Goal: Register for event/course

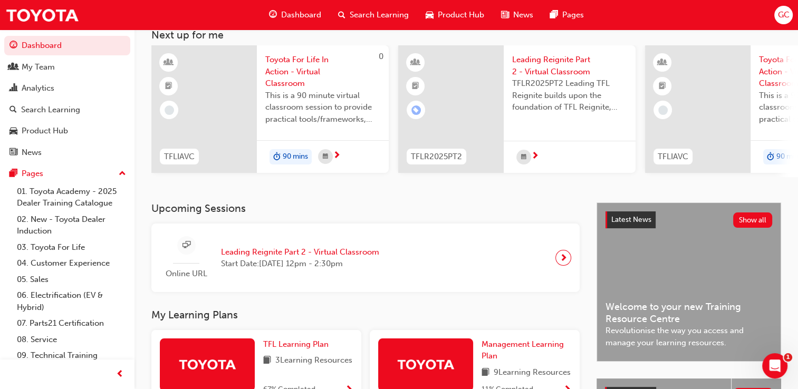
scroll to position [67, 0]
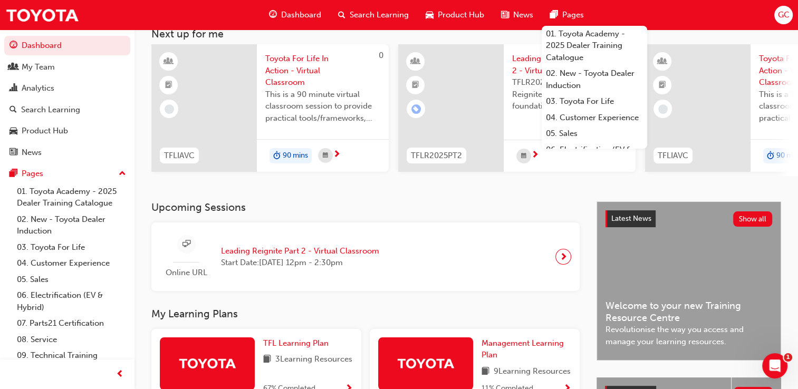
click at [239, 251] on span "Leading Reignite Part 2 - Virtual Classroom" at bounding box center [300, 251] width 158 height 12
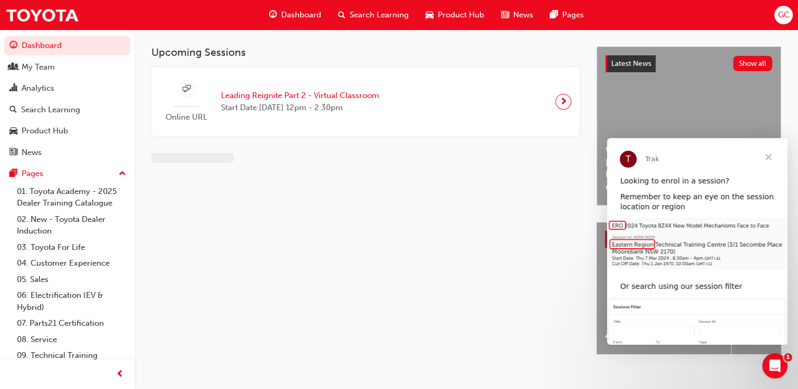
scroll to position [14, 0]
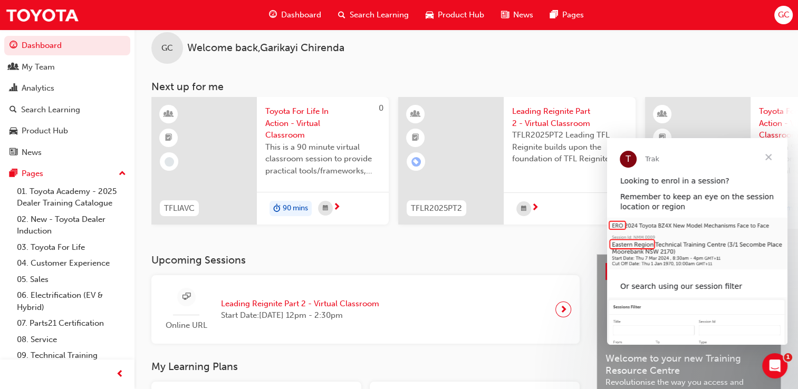
click at [559, 122] on span "Leading Reignite Part 2 - Virtual Classroom" at bounding box center [569, 118] width 115 height 24
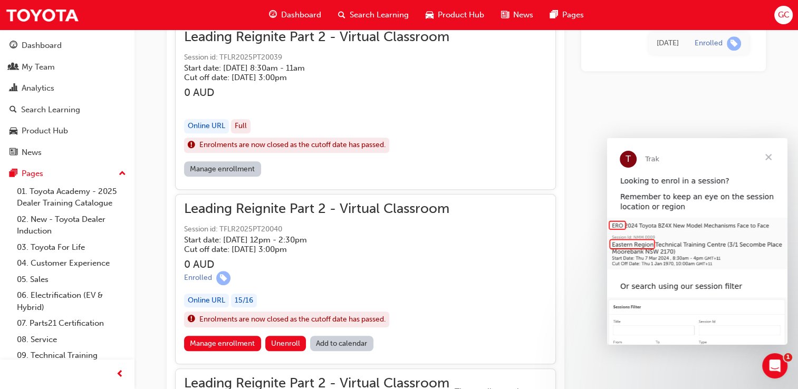
scroll to position [794, 0]
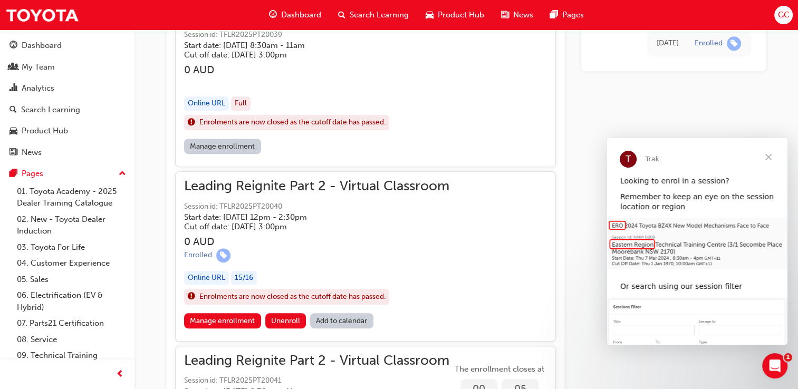
click at [313, 14] on span "Dashboard" at bounding box center [301, 15] width 40 height 12
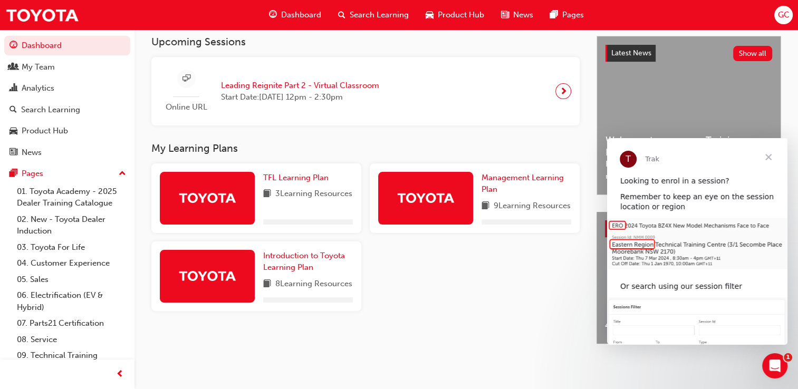
scroll to position [251, 0]
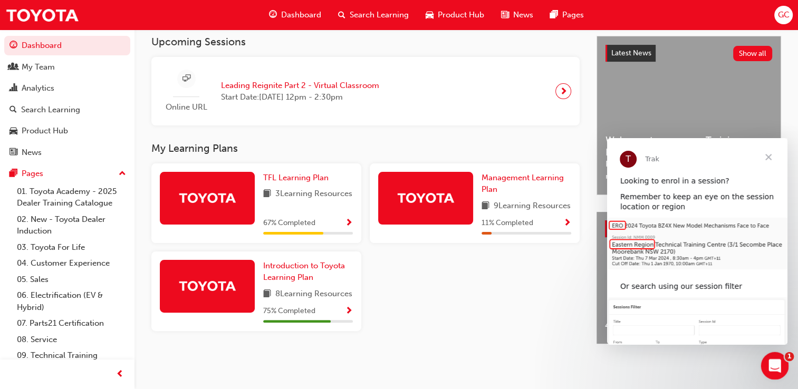
click at [767, 360] on div "Open Intercom Messenger" at bounding box center [773, 364] width 35 height 35
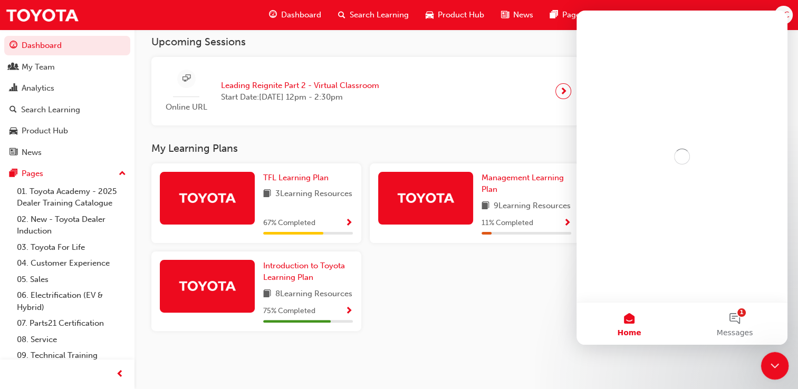
scroll to position [0, 0]
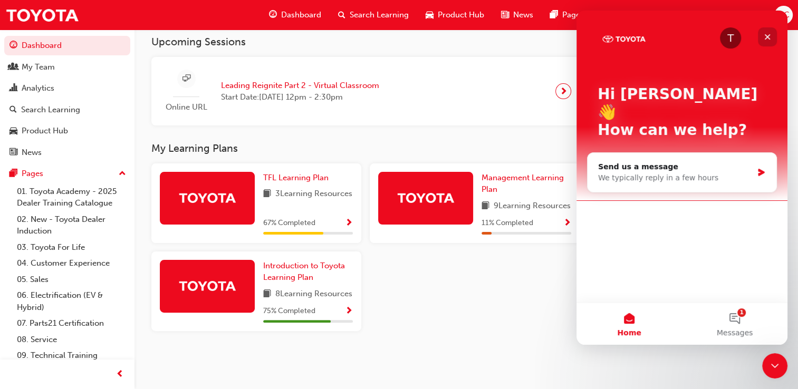
click at [766, 37] on icon "Close" at bounding box center [768, 37] width 8 height 8
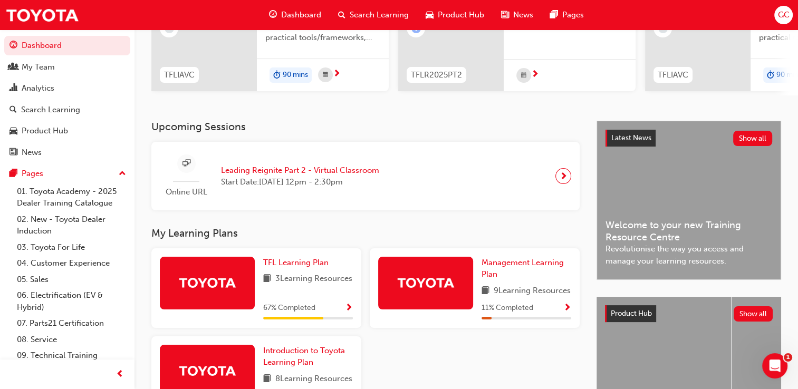
scroll to position [142, 0]
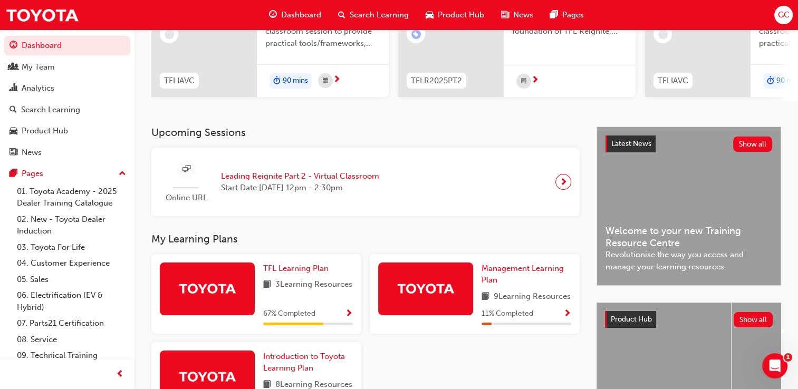
click at [568, 180] on div at bounding box center [564, 182] width 16 height 16
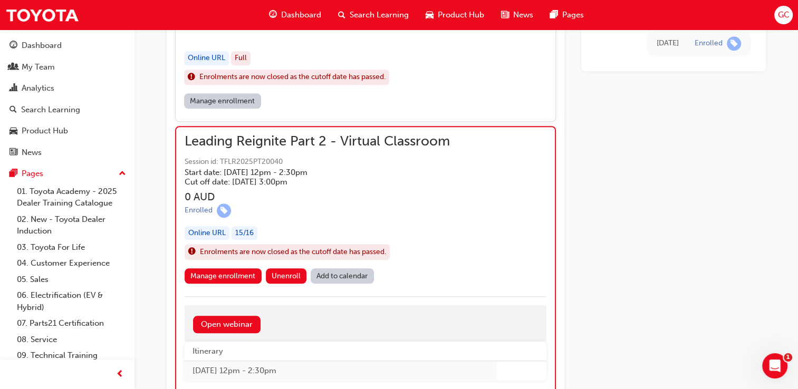
scroll to position [794, 0]
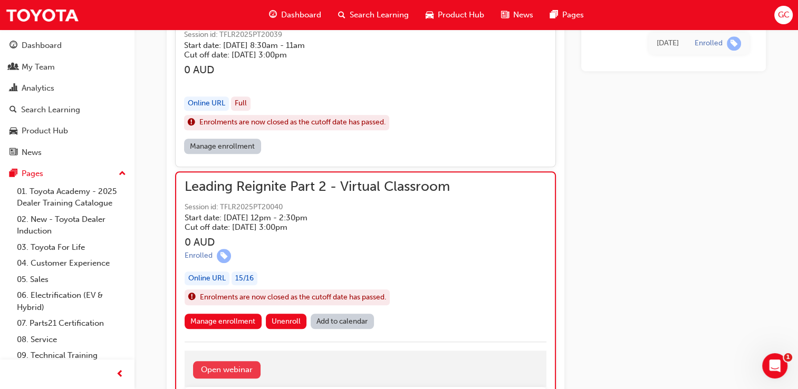
click at [207, 369] on link "Open webinar" at bounding box center [227, 369] width 68 height 17
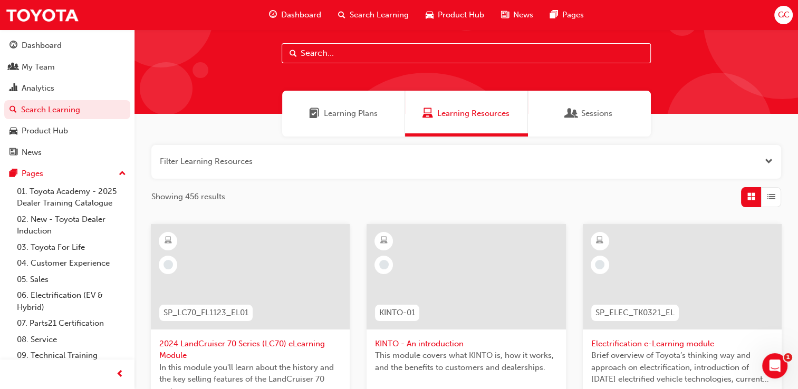
scroll to position [2, 0]
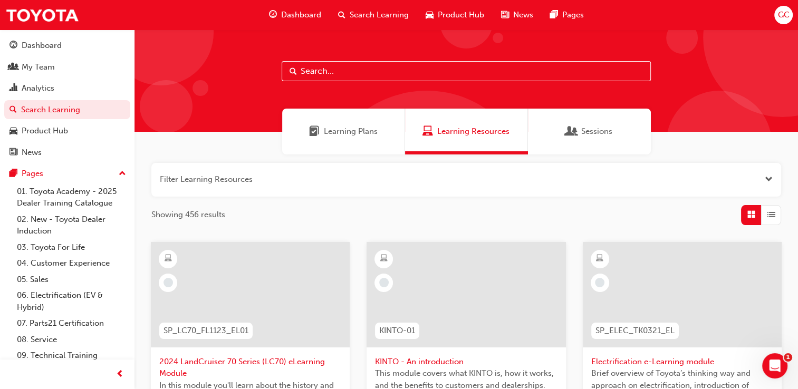
click at [331, 134] on span "Learning Plans" at bounding box center [351, 132] width 54 height 12
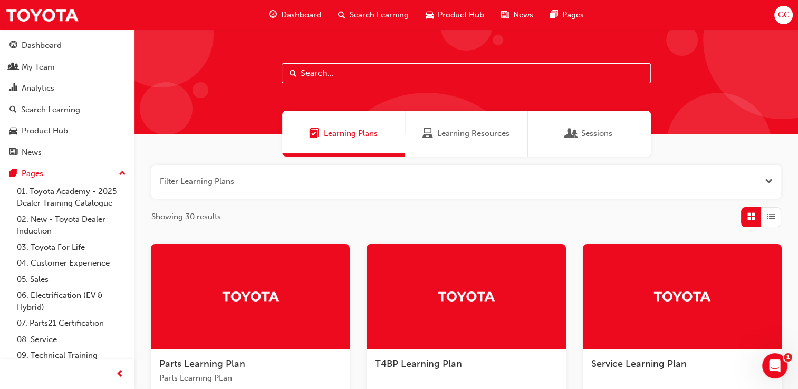
click at [573, 136] on span "Sessions" at bounding box center [572, 134] width 11 height 12
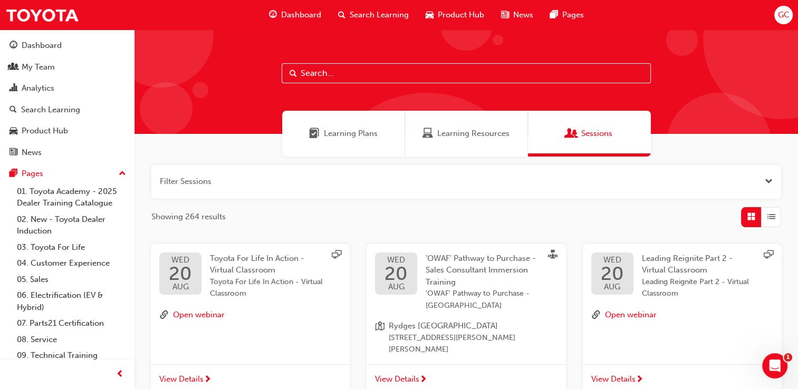
click at [290, 14] on span "Dashboard" at bounding box center [301, 15] width 40 height 12
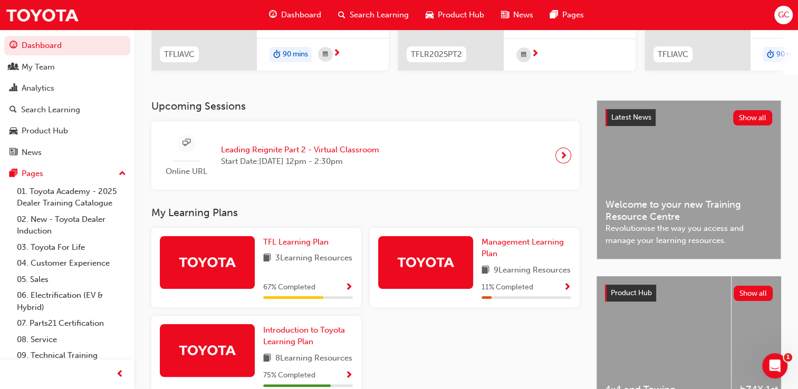
scroll to position [168, 0]
click at [332, 150] on span "Leading Reignite Part 2 - Virtual Classroom" at bounding box center [300, 151] width 158 height 12
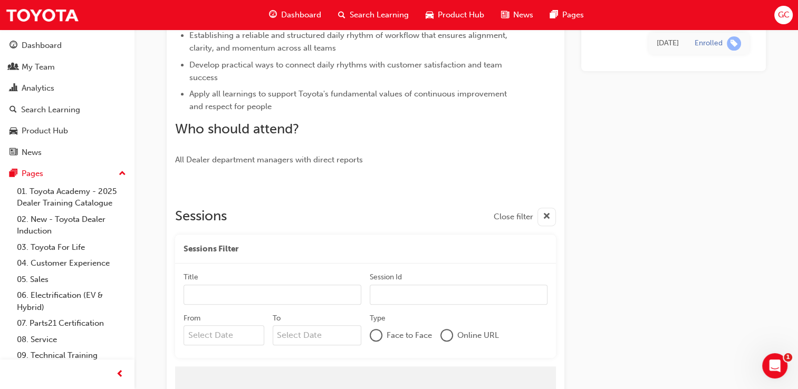
scroll to position [967, 0]
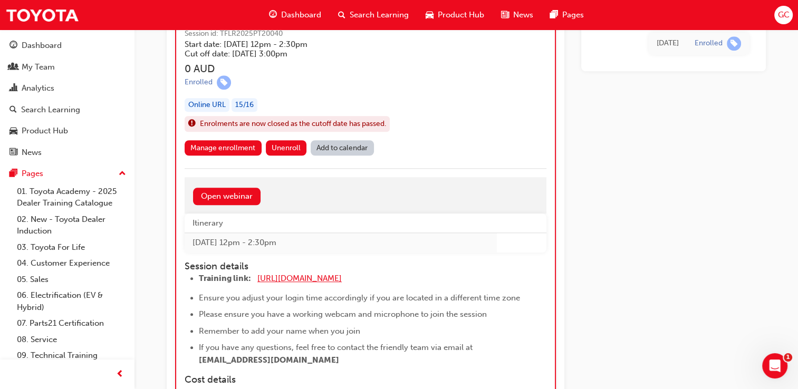
click at [302, 278] on span "[URL][DOMAIN_NAME]" at bounding box center [300, 278] width 84 height 9
